Goal: Transaction & Acquisition: Book appointment/travel/reservation

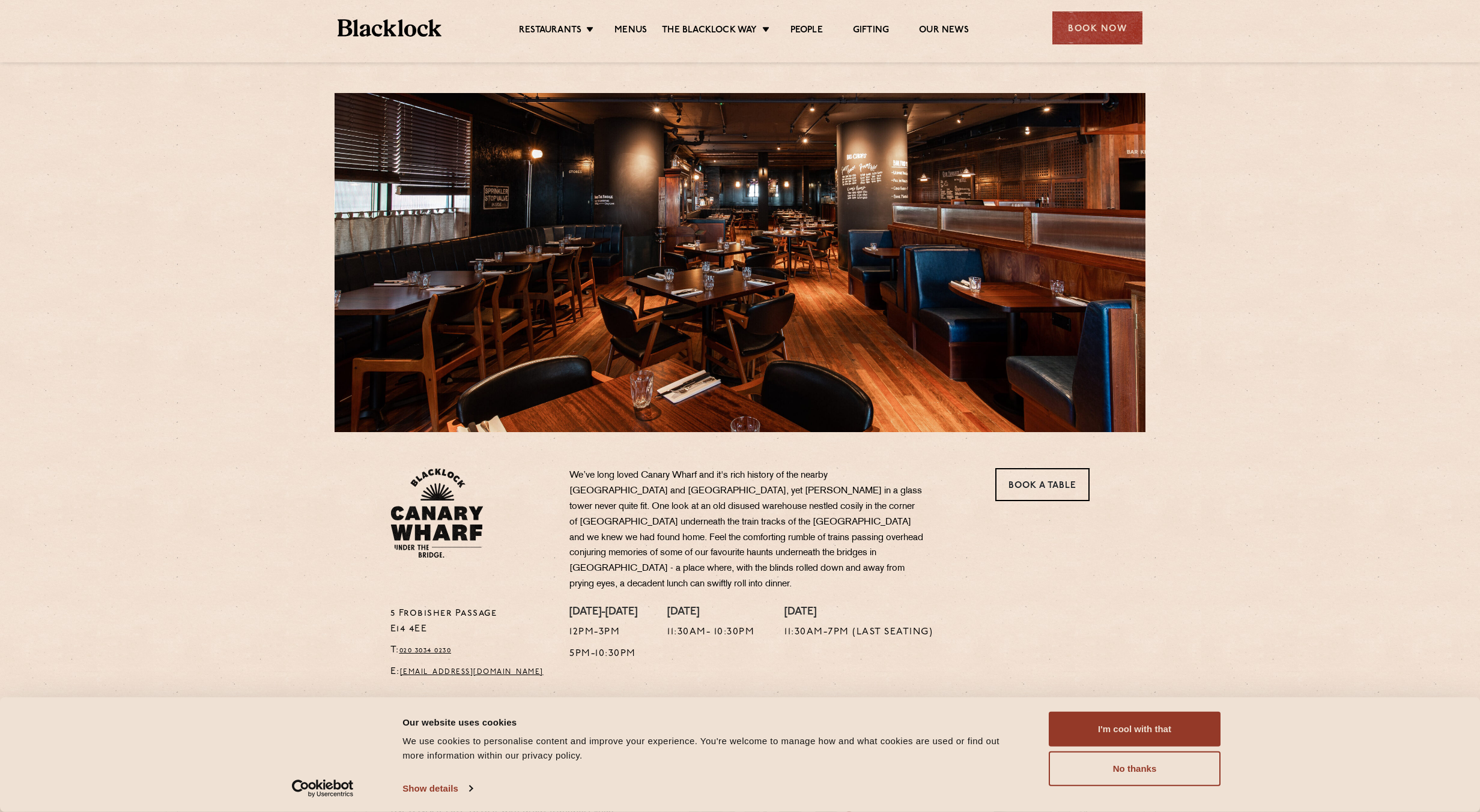
click at [1309, 519] on section "5 Frobisher Passage E14 4EE T: 020 3034 0230 E: canarywharf@theblacklock.com We…" at bounding box center [740, 558] width 1480 height 254
click at [1081, 32] on div "Book Now" at bounding box center [1098, 27] width 90 height 33
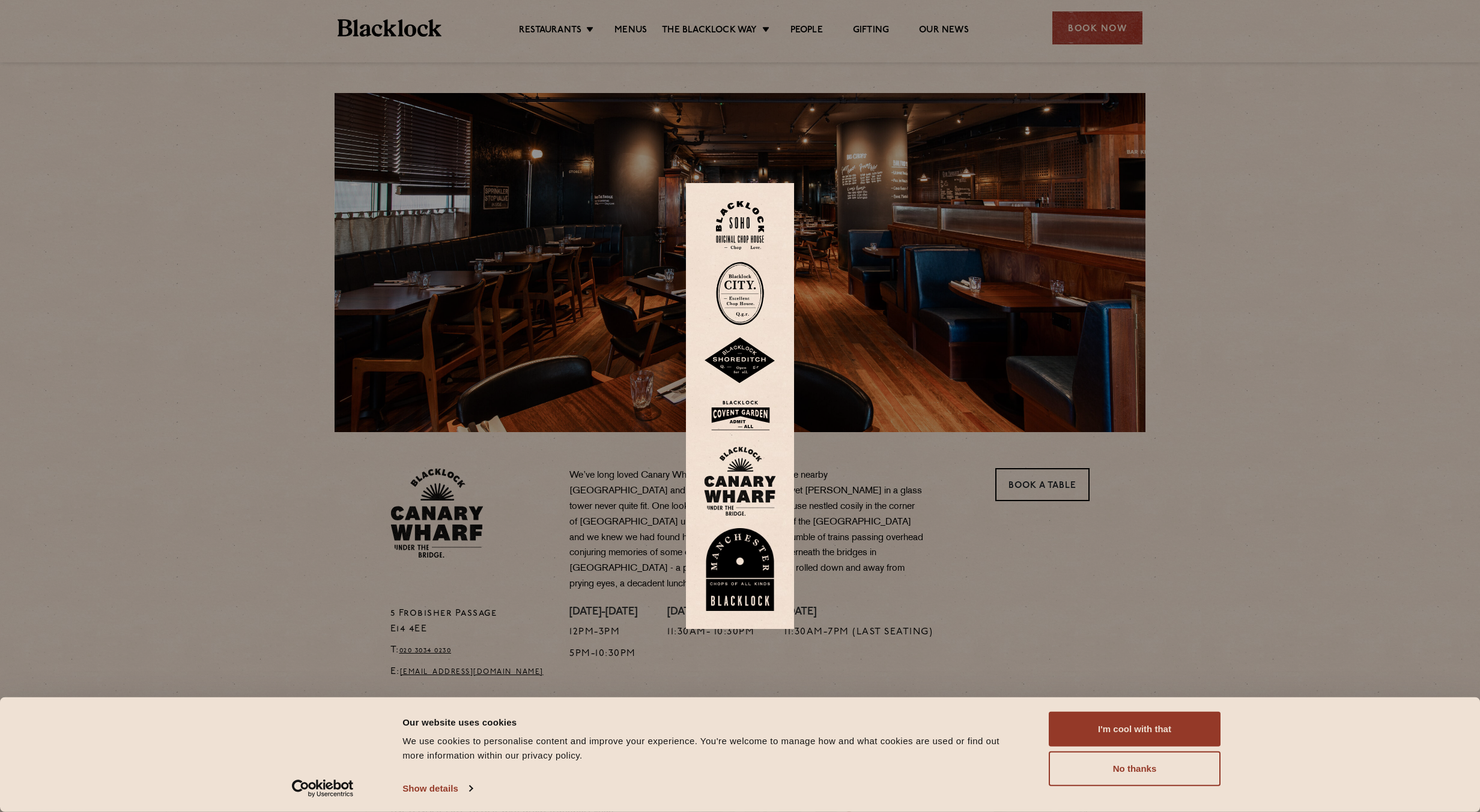
click at [1142, 507] on div at bounding box center [740, 406] width 1480 height 812
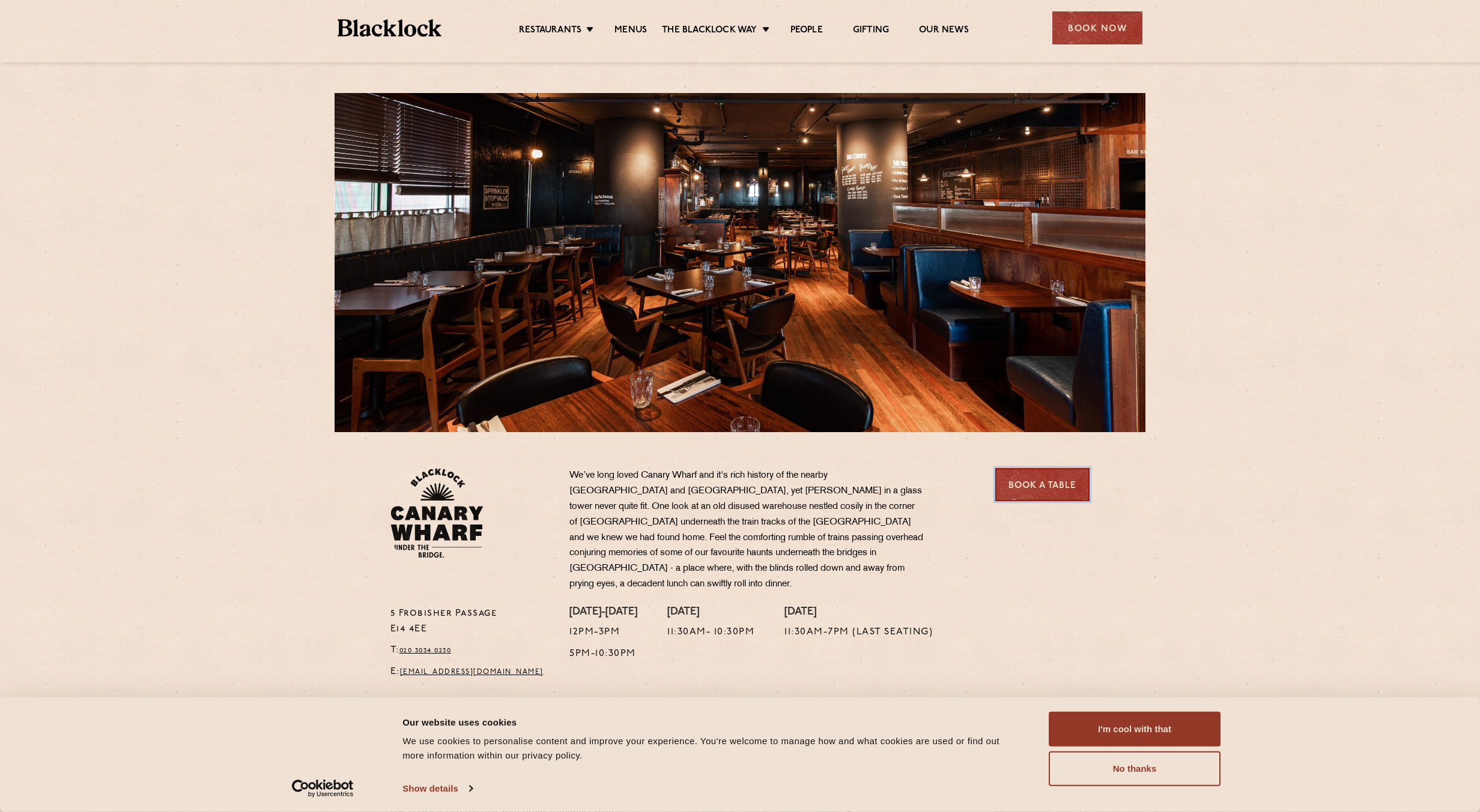
click at [1055, 490] on link "Book a Table" at bounding box center [1042, 484] width 95 height 33
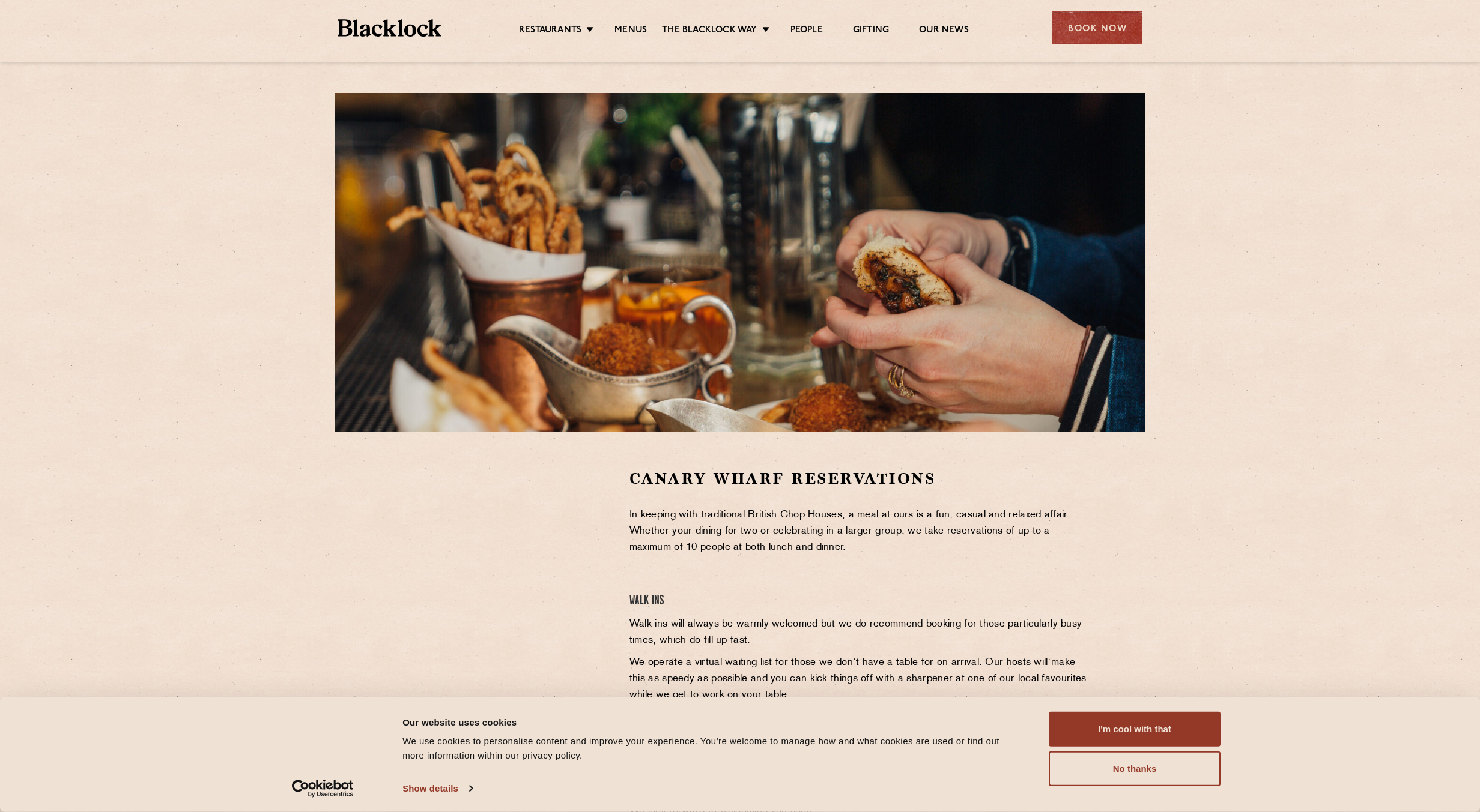
scroll to position [120, 0]
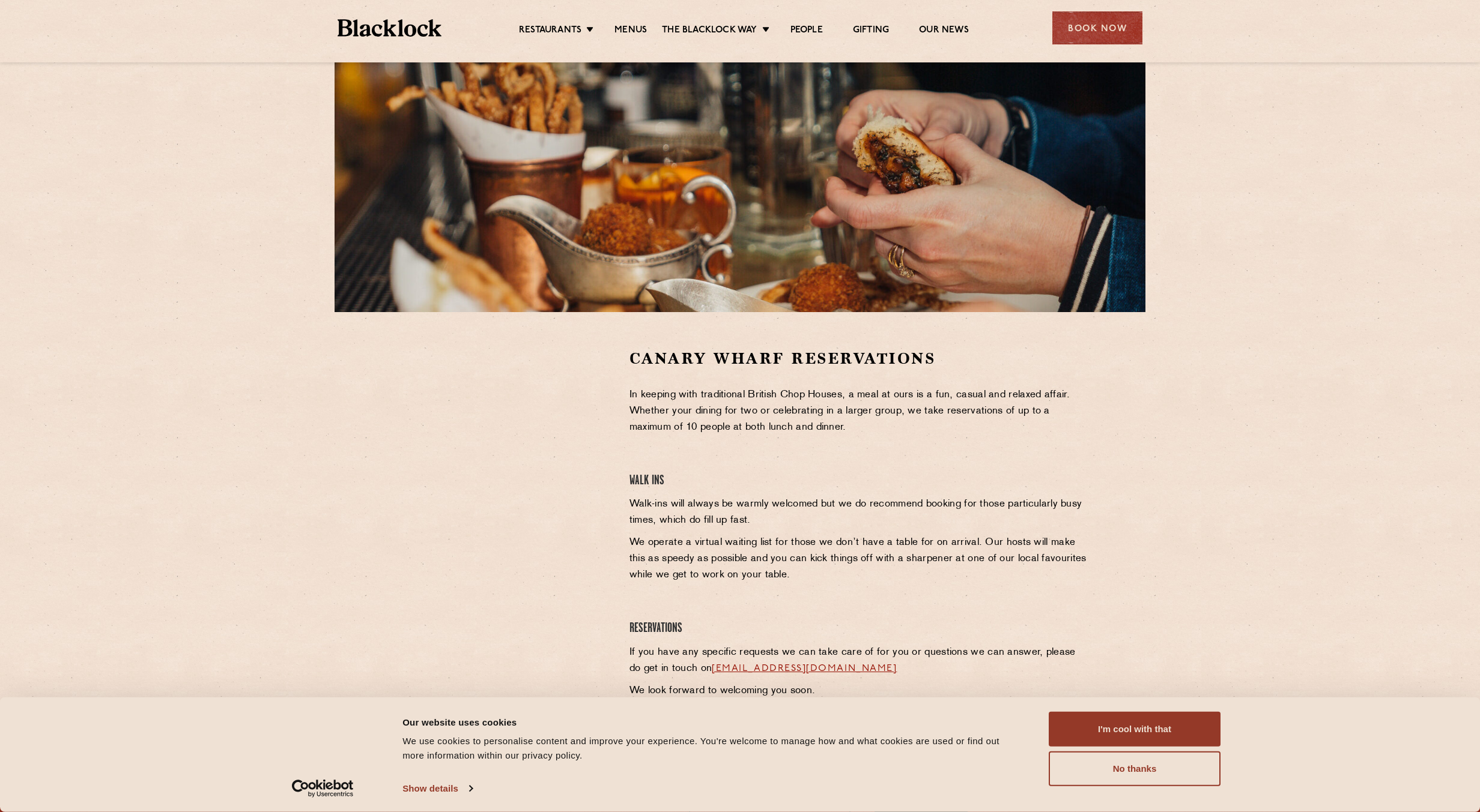
click at [939, 471] on div "Canary Wharf Reservations In keeping with traditional British Chop Houses, a me…" at bounding box center [860, 527] width 479 height 357
